Goal: Task Accomplishment & Management: Use online tool/utility

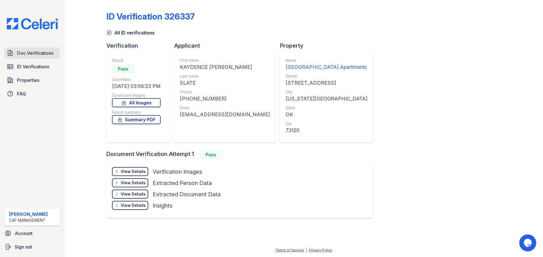
click at [54, 57] on link "Doc Verifications" at bounding box center [32, 52] width 55 height 11
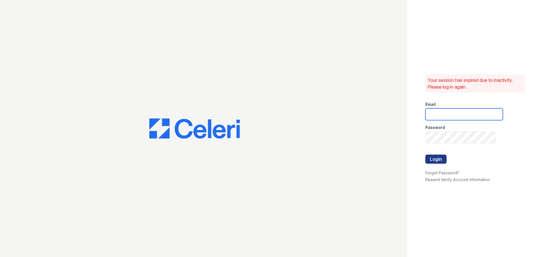
click at [447, 118] on input "email" at bounding box center [463, 115] width 77 height 12
type input "Pennstation1@cafmanagement.com"
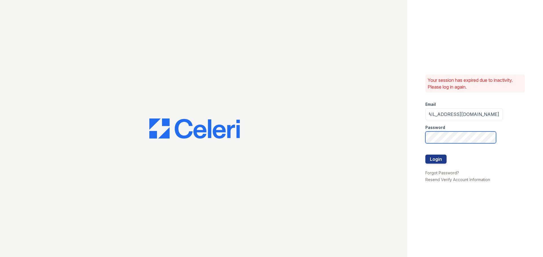
scroll to position [0, 0]
click at [425, 155] on button "Login" at bounding box center [435, 159] width 21 height 9
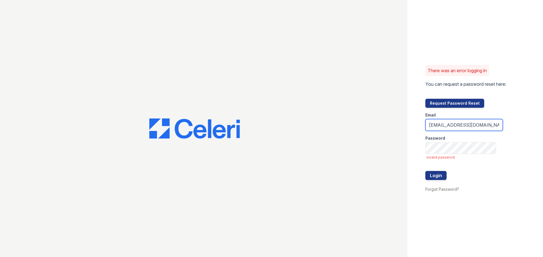
click at [494, 125] on input "Pennstation1@cafmanagement.com" at bounding box center [463, 125] width 77 height 12
type input "."
type input "[EMAIL_ADDRESS][DOMAIN_NAME]"
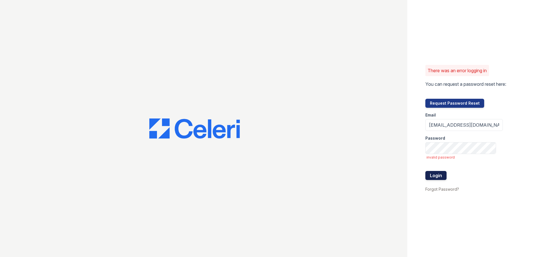
click at [437, 176] on button "Login" at bounding box center [435, 175] width 21 height 9
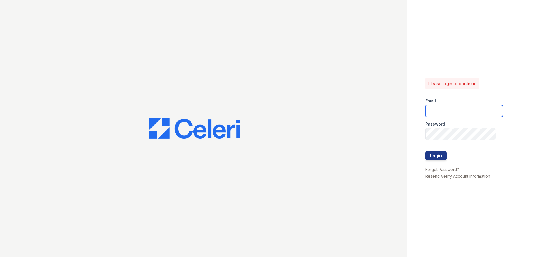
click at [443, 114] on input "email" at bounding box center [463, 111] width 77 height 12
type input "[EMAIL_ADDRESS][DOMAIN_NAME]"
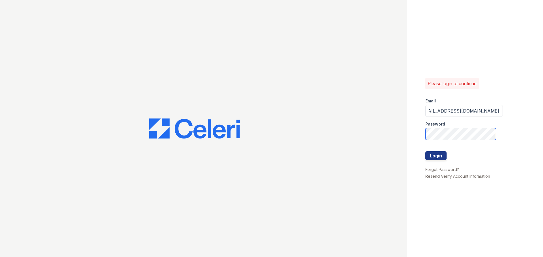
scroll to position [0, 0]
click at [425, 152] on button "Login" at bounding box center [435, 156] width 21 height 9
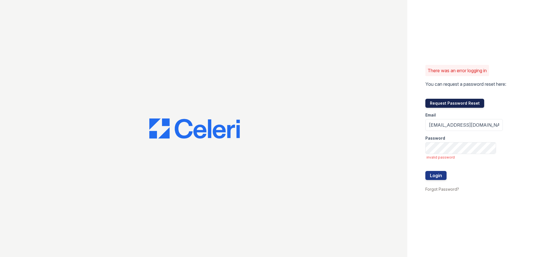
click at [461, 104] on button "Request Password Reset" at bounding box center [454, 103] width 59 height 9
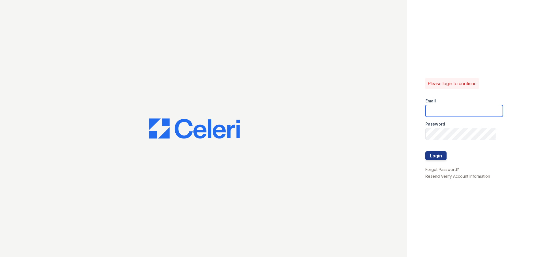
click at [443, 112] on input "email" at bounding box center [463, 111] width 77 height 12
type input "pennstation1@cafmanagement.com"
click at [440, 156] on button "Login" at bounding box center [435, 156] width 21 height 9
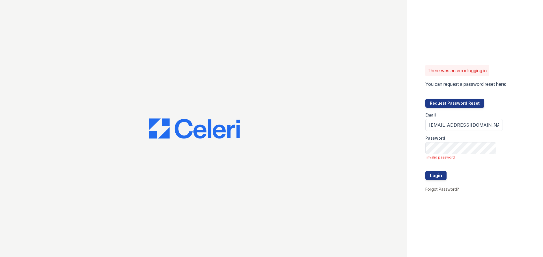
click at [442, 190] on link "Forgot Password?" at bounding box center [442, 189] width 34 height 5
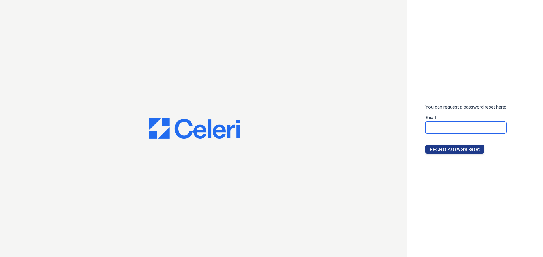
click at [453, 127] on input "email" at bounding box center [465, 128] width 81 height 12
type input "pennstation1@cafmanagement.com"
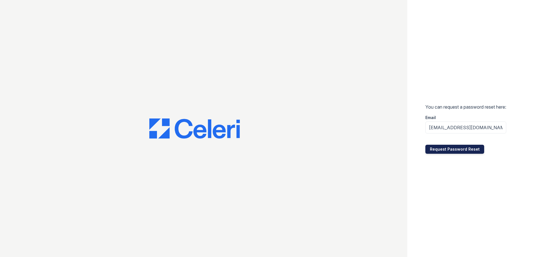
click at [436, 151] on button "Request Password Reset" at bounding box center [454, 149] width 59 height 9
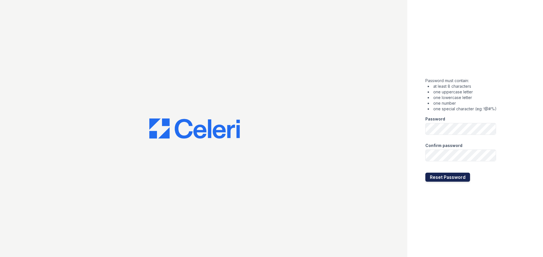
click at [444, 176] on button "Reset Password" at bounding box center [447, 177] width 45 height 9
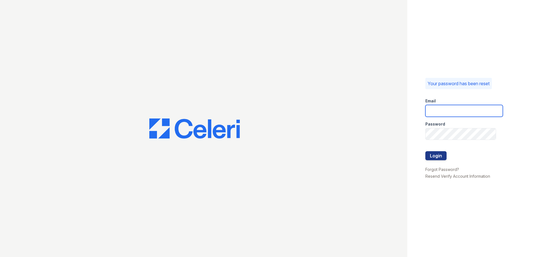
click at [443, 111] on input "email" at bounding box center [463, 111] width 77 height 12
click at [470, 111] on input "[EMAIL_ADDRESS][DOMAIN_NAME]" at bounding box center [463, 111] width 77 height 12
type input "[EMAIL_ADDRESS][DOMAIN_NAME]"
click at [434, 153] on button "Login" at bounding box center [435, 156] width 21 height 9
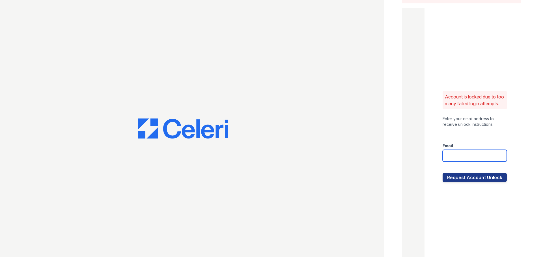
click at [472, 160] on input "email" at bounding box center [474, 156] width 64 height 12
type input "[EMAIL_ADDRESS][DOMAIN_NAME]"
click at [452, 182] on button "Request Account Unlock" at bounding box center [474, 177] width 64 height 9
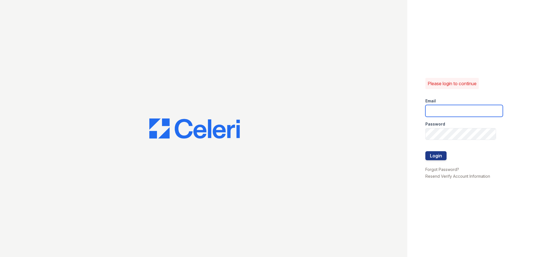
click at [445, 110] on input "email" at bounding box center [463, 111] width 77 height 12
type input "pennstation1@cafmanagement.com"
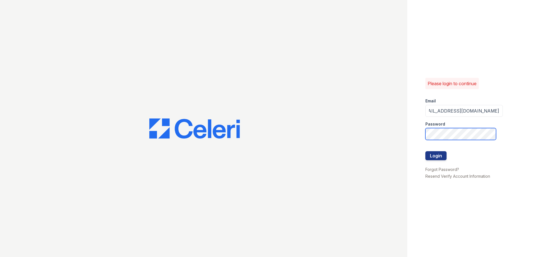
scroll to position [0, 0]
click at [440, 157] on button "Login" at bounding box center [435, 156] width 21 height 9
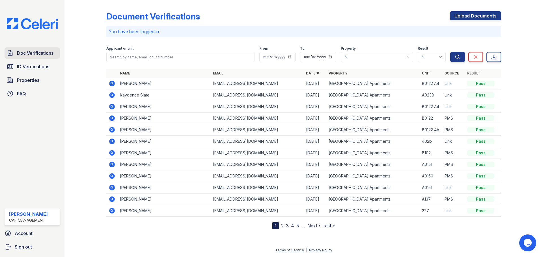
click at [47, 50] on span "Doc Verifications" at bounding box center [35, 53] width 36 height 7
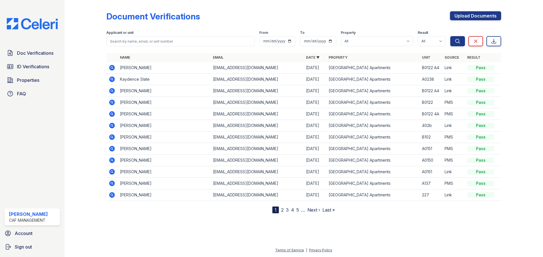
click at [112, 78] on icon at bounding box center [112, 79] width 7 height 7
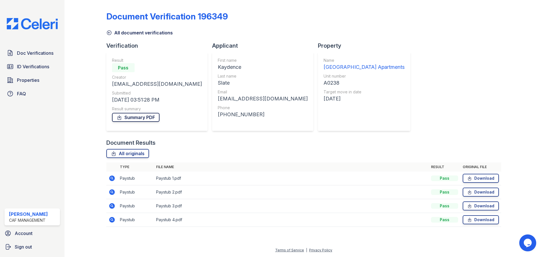
click at [130, 118] on link "Summary PDF" at bounding box center [135, 117] width 47 height 9
click at [34, 64] on span "ID Verifications" at bounding box center [33, 66] width 32 height 7
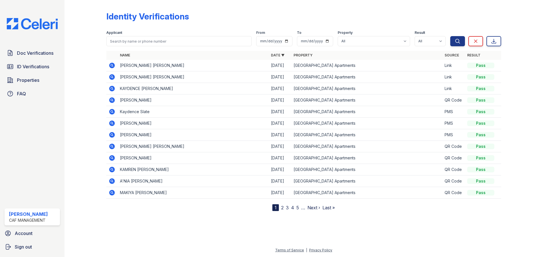
click at [113, 88] on icon at bounding box center [112, 89] width 6 height 6
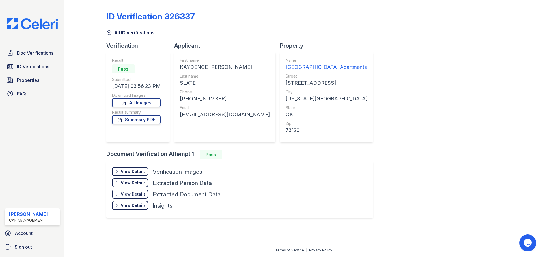
click at [137, 170] on div "View Details" at bounding box center [133, 172] width 25 height 6
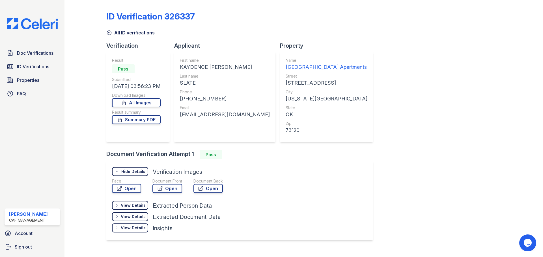
click at [445, 167] on div "ID Verification 326337 All ID verifications Verification Result Pass Submitted …" at bounding box center [303, 125] width 395 height 246
click at [79, 125] on div at bounding box center [89, 125] width 33 height 246
click at [140, 104] on link "All Images" at bounding box center [136, 102] width 49 height 9
drag, startPoint x: 327, startPoint y: 152, endPoint x: 245, endPoint y: 128, distance: 84.6
click at [327, 152] on div "Document Verification Attempt 1 Pass" at bounding box center [241, 154] width 271 height 9
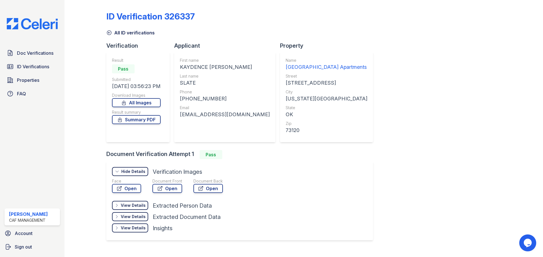
click at [84, 143] on div at bounding box center [89, 125] width 33 height 246
click at [146, 123] on link "Summary PDF" at bounding box center [136, 119] width 49 height 9
